Goal: Find specific page/section: Find specific page/section

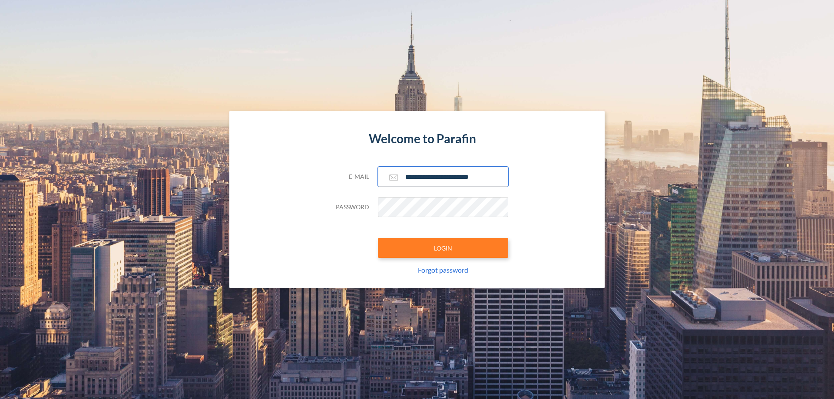
type input "**********"
click at [443, 248] on button "LOGIN" at bounding box center [443, 248] width 130 height 20
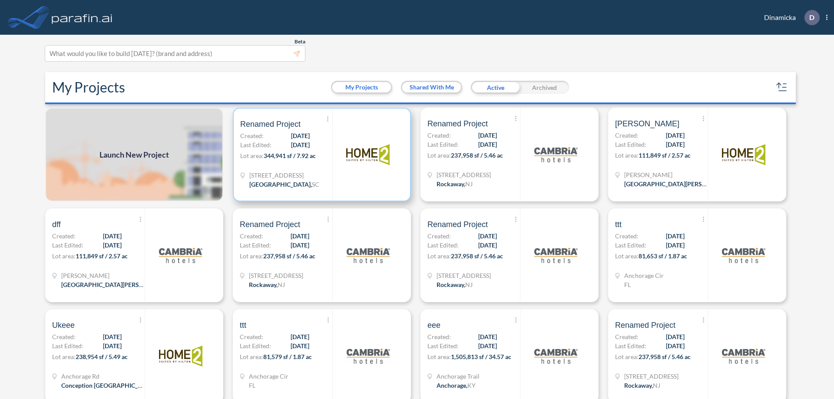
scroll to position [2, 0]
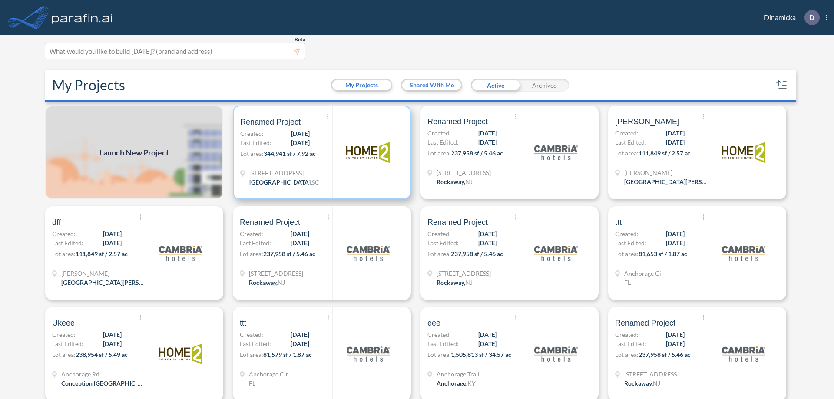
click at [320, 152] on p "Lot area: 344,941 sf / 7.92 ac" at bounding box center [286, 155] width 92 height 13
